Goal: Task Accomplishment & Management: Use online tool/utility

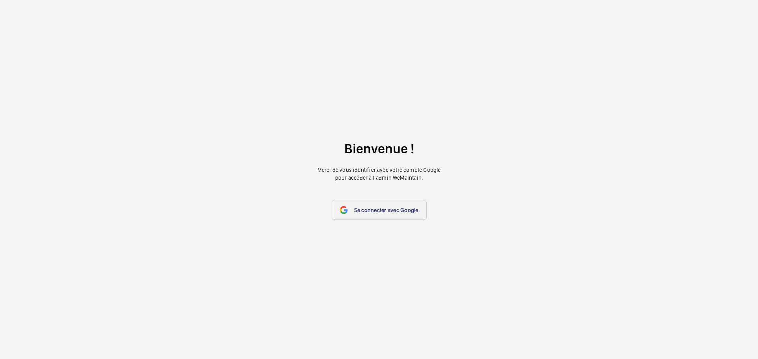
click at [350, 213] on link "Se connecter avec Google" at bounding box center [378, 210] width 95 height 19
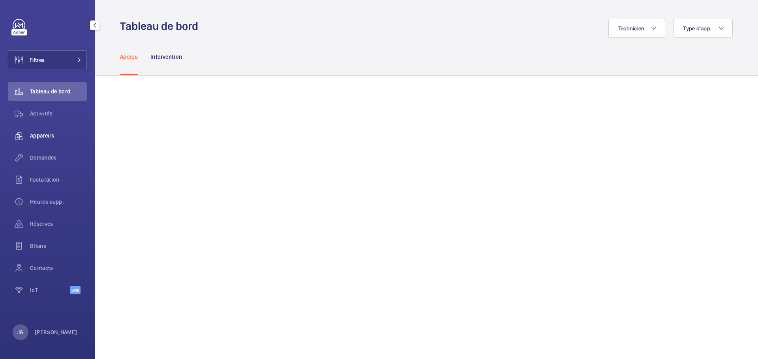
click at [62, 136] on span "Appareils" at bounding box center [58, 136] width 57 height 8
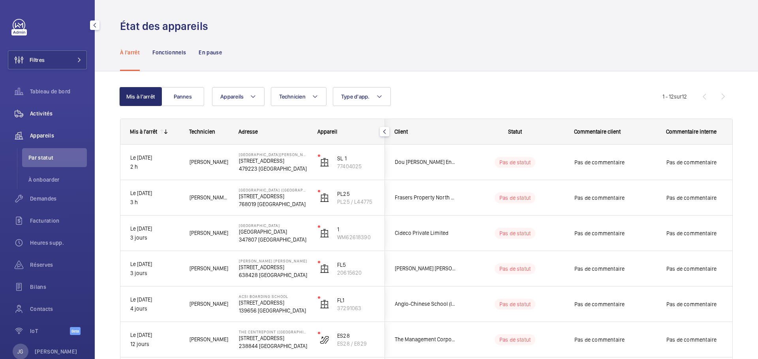
click at [54, 116] on span "Activités" at bounding box center [58, 114] width 57 height 8
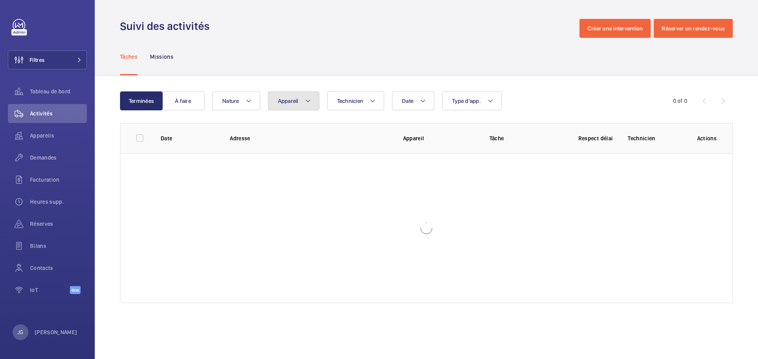
click at [293, 104] on span "Appareil" at bounding box center [288, 101] width 21 height 6
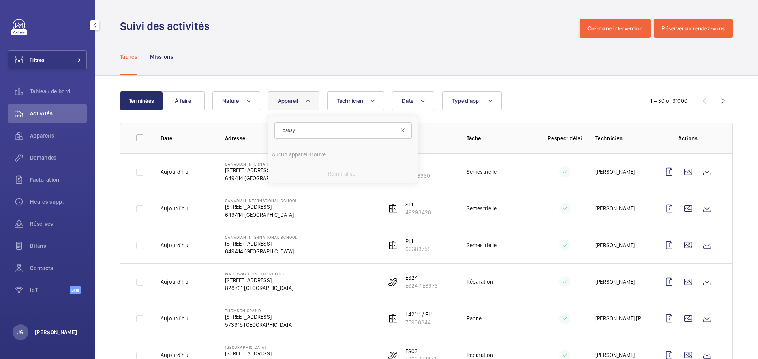
type input "passy"
click at [43, 331] on p "[PERSON_NAME]" at bounding box center [56, 333] width 43 height 8
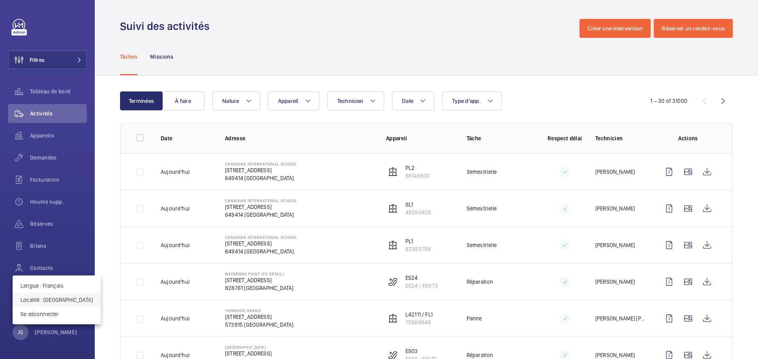
click at [53, 300] on p "Localité : [GEOGRAPHIC_DATA]" at bounding box center [57, 300] width 72 height 8
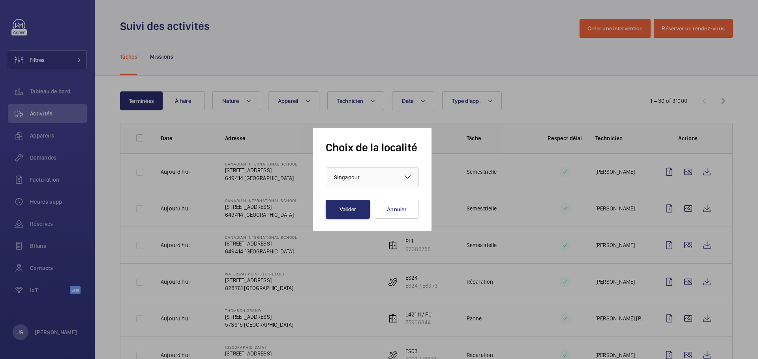
click at [394, 176] on div at bounding box center [372, 177] width 92 height 19
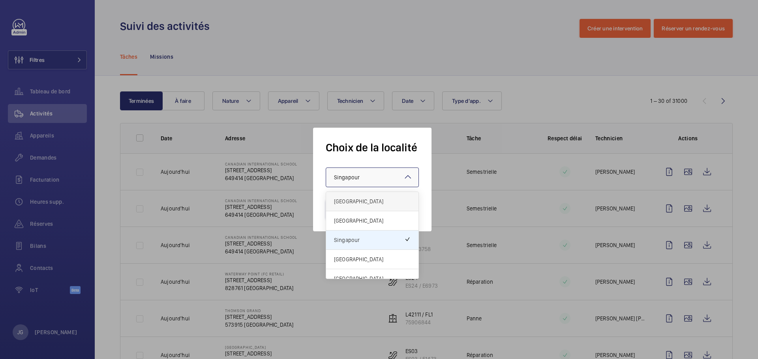
click at [355, 204] on span "[GEOGRAPHIC_DATA]" at bounding box center [372, 202] width 77 height 8
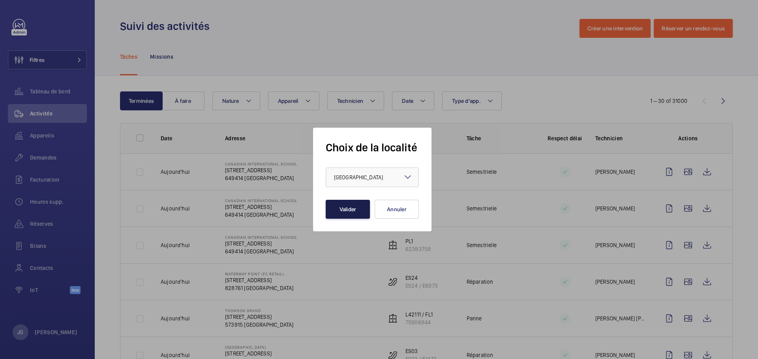
click at [353, 214] on button "Valider" at bounding box center [348, 209] width 44 height 19
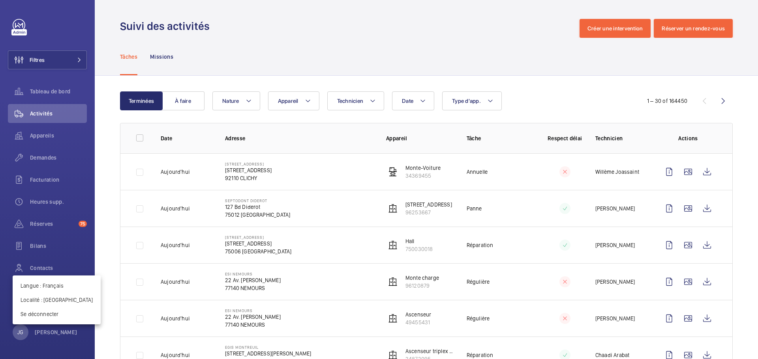
click at [286, 99] on div at bounding box center [379, 179] width 758 height 359
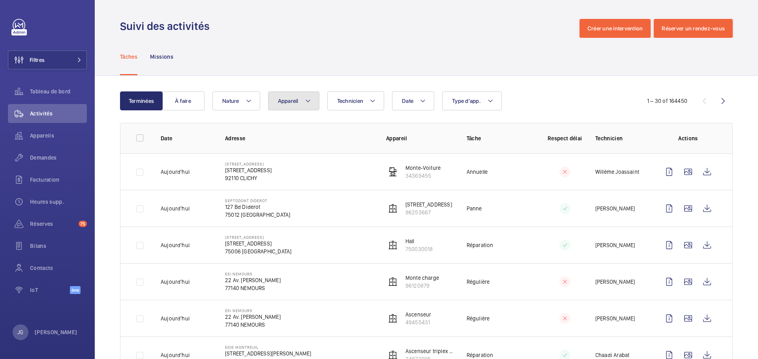
click at [296, 103] on span "Appareil" at bounding box center [288, 101] width 21 height 6
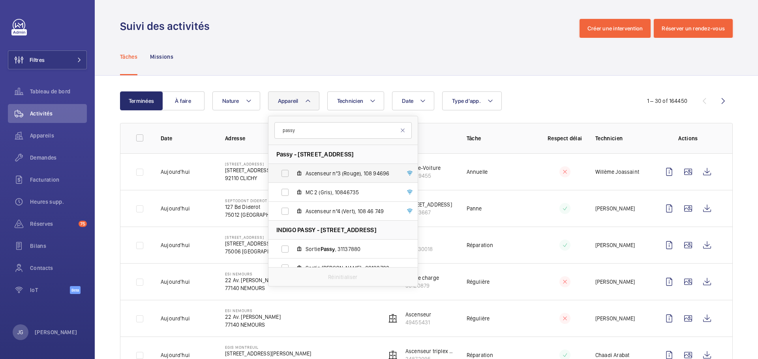
type input "passy"
click at [284, 165] on label "Ascenseur nº3 (Rouge), 108 94696" at bounding box center [336, 173] width 137 height 19
click at [284, 166] on input "Ascenseur nº3 (Rouge), 108 94696" at bounding box center [285, 174] width 16 height 16
checkbox input "true"
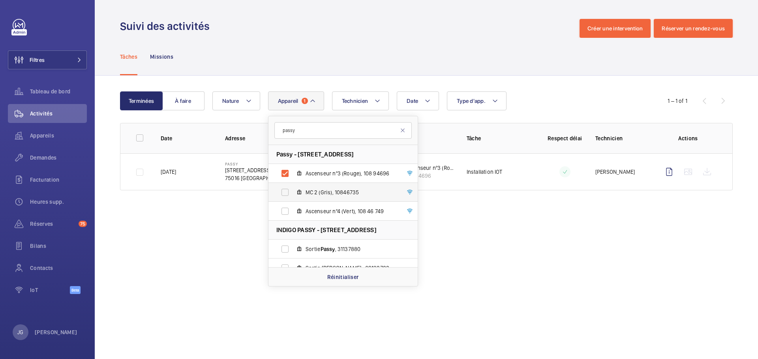
click at [284, 195] on label "MC 2 (Gris), 10846735" at bounding box center [336, 192] width 137 height 19
click at [284, 195] on input "MC 2 (Gris), 10846735" at bounding box center [285, 193] width 16 height 16
checkbox input "true"
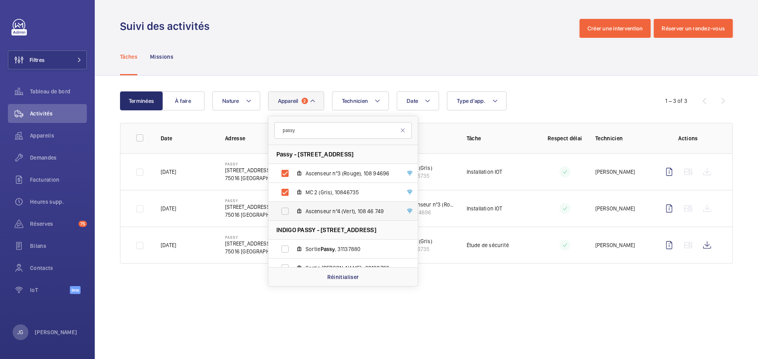
click at [287, 213] on label "Ascenseur nº4 (Vert), 108 46 749" at bounding box center [336, 211] width 137 height 19
click at [287, 213] on input "Ascenseur nº4 (Vert), 108 46 749" at bounding box center [285, 212] width 16 height 16
checkbox input "true"
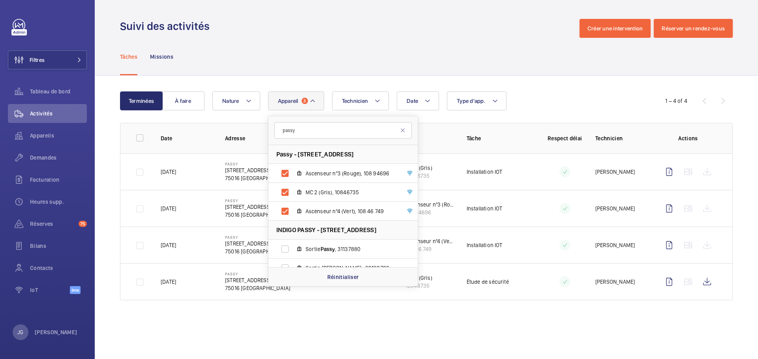
click at [202, 331] on wm-front-admin-operations-monitoring "Suivi des activités Créer une intervention Réserver un rendez-vous Tâches Missi…" at bounding box center [426, 179] width 663 height 359
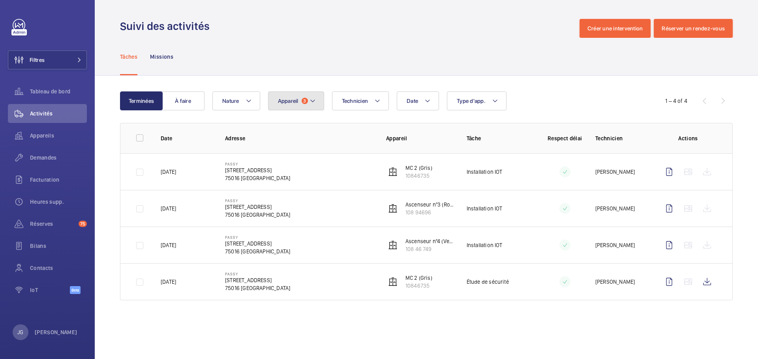
click at [305, 97] on button "Appareil 3" at bounding box center [296, 101] width 56 height 19
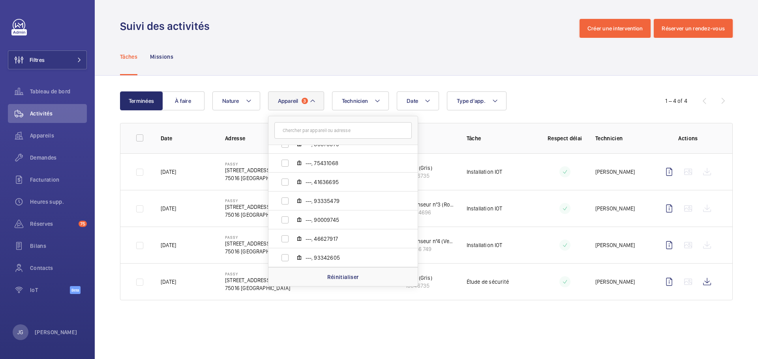
scroll to position [484, 0]
click at [71, 64] on button "Filtres" at bounding box center [47, 60] width 79 height 19
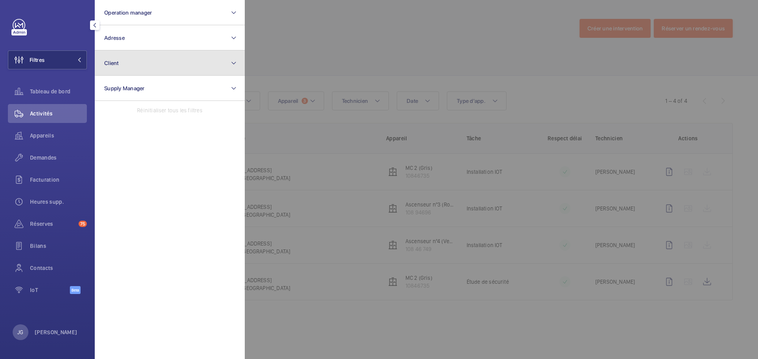
click at [143, 65] on button "Client" at bounding box center [170, 63] width 150 height 25
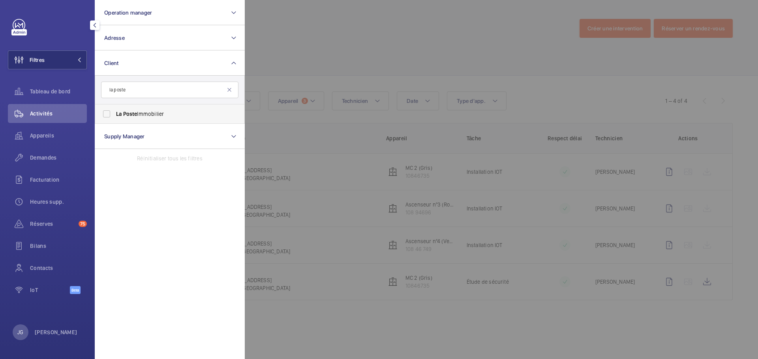
type input "la poste"
click at [142, 110] on span "La Poste Immobilier" at bounding box center [170, 114] width 109 height 8
click at [114, 110] on input "La Poste Immobilier" at bounding box center [107, 114] width 16 height 16
checkbox input "true"
click at [306, 50] on div at bounding box center [624, 179] width 758 height 359
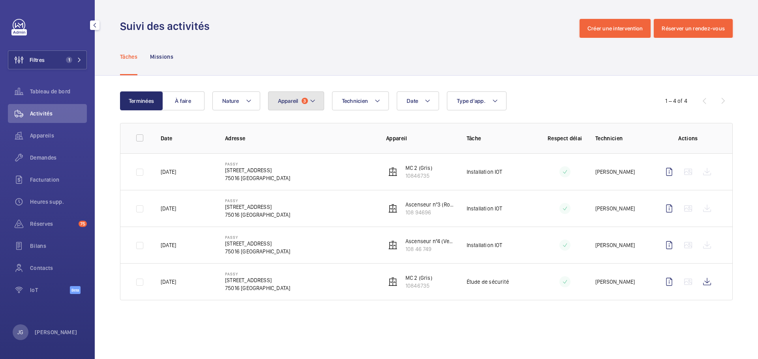
click at [299, 99] on button "Appareil 3" at bounding box center [296, 101] width 56 height 19
